Goal: Task Accomplishment & Management: Use online tool/utility

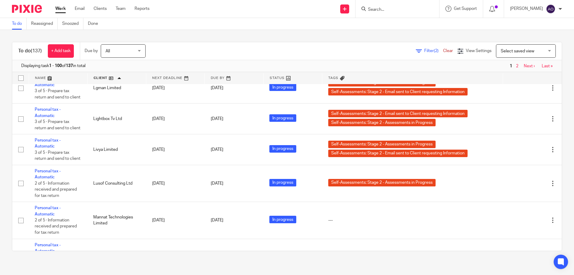
scroll to position [2480, 0]
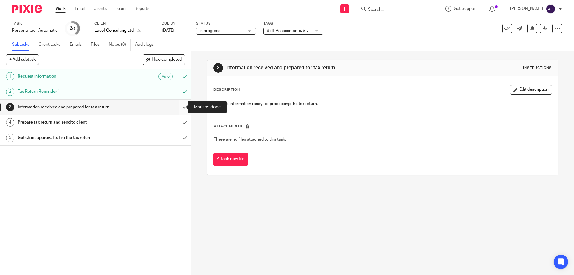
click at [179, 106] on input "submit" at bounding box center [95, 107] width 191 height 15
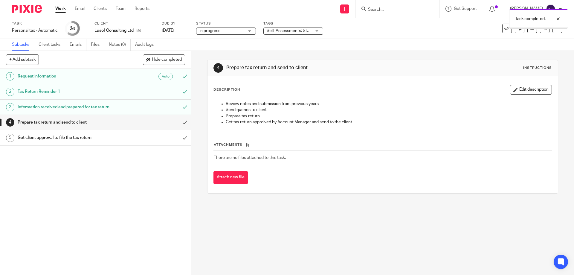
click at [317, 31] on div "Self-Assessments: Stage 2 - Assessments in Progress" at bounding box center [293, 30] width 60 height 7
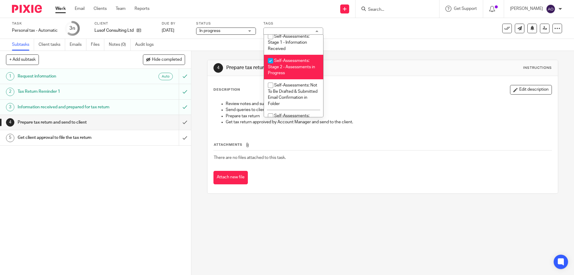
scroll to position [149, 0]
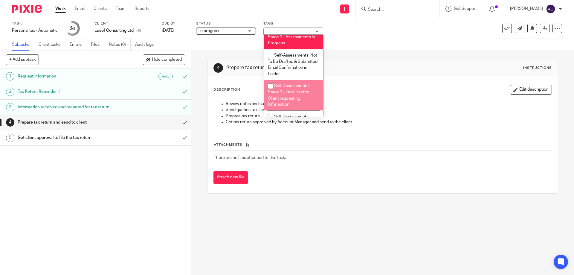
click at [269, 85] on input "checkbox" at bounding box center [270, 85] width 11 height 11
checkbox input "true"
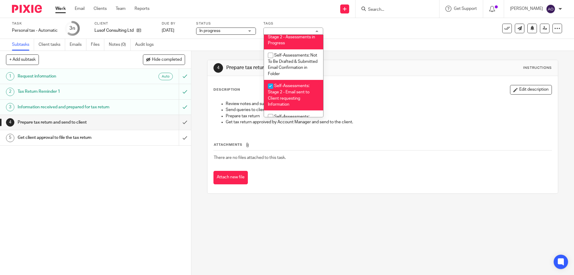
click at [155, 182] on div "1 Request information Auto 2 Tax Return Reminder 1 3 Information received and p…" at bounding box center [95, 172] width 191 height 206
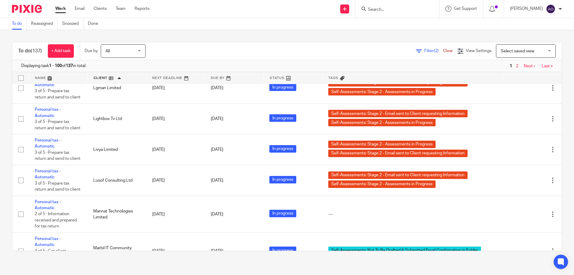
scroll to position [2480, 0]
